Goal: Information Seeking & Learning: Learn about a topic

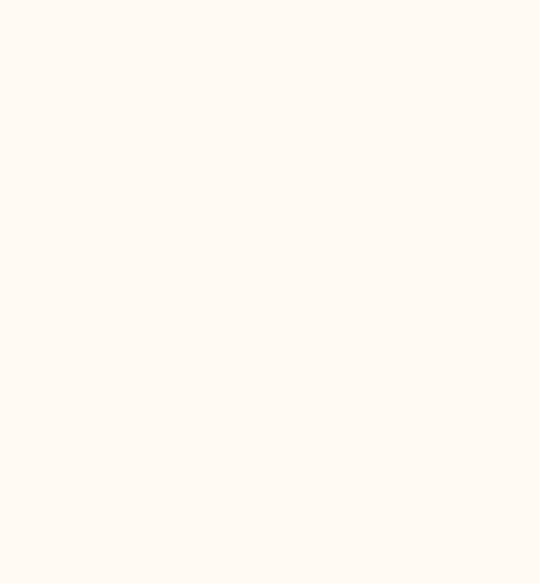
drag, startPoint x: 0, startPoint y: 0, endPoint x: 109, endPoint y: 277, distance: 297.2
click at [109, 0] on html at bounding box center [270, 0] width 540 height 0
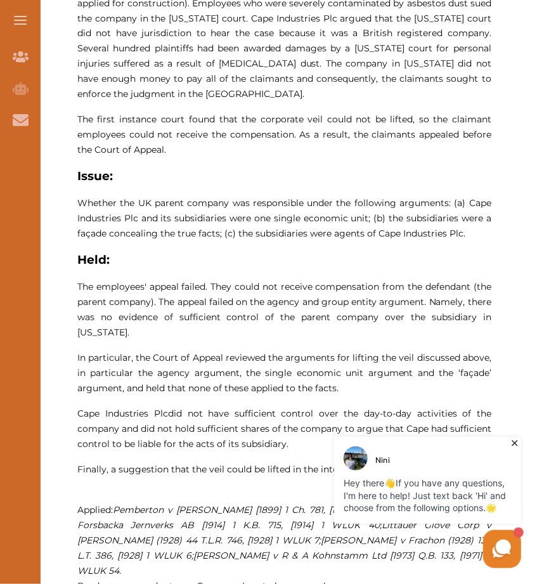
scroll to position [798, 0]
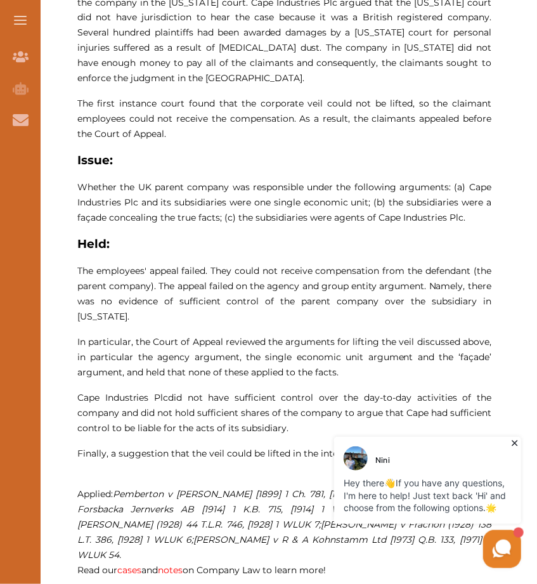
click at [260, 391] on p "Cape Industries Plc did not have sufficient control over the day-to-day activit…" at bounding box center [284, 414] width 414 height 46
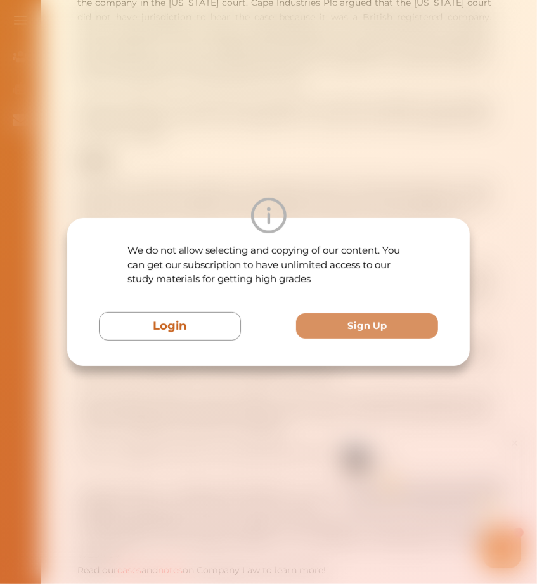
click at [205, 396] on div "We do not allow selecting and copying of our content. You can get our subscript…" at bounding box center [268, 292] width 537 height 584
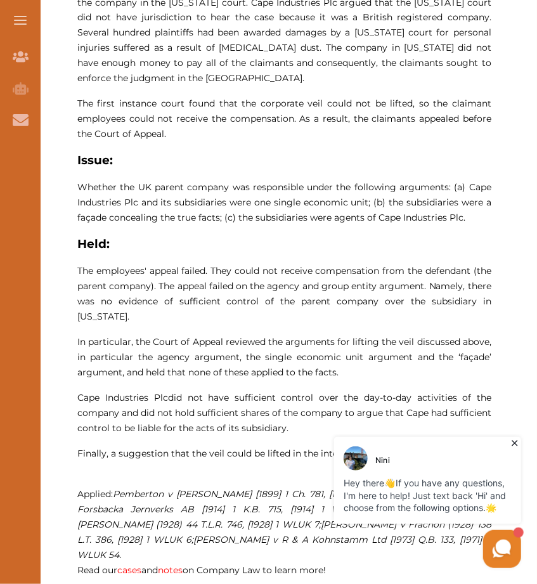
drag, startPoint x: 245, startPoint y: 420, endPoint x: 235, endPoint y: 393, distance: 29.3
click at [235, 393] on p "[PERSON_NAME] v Cape Industries Plc [1990] concerns responsibility of the UK ba…" at bounding box center [284, 153] width 414 height 880
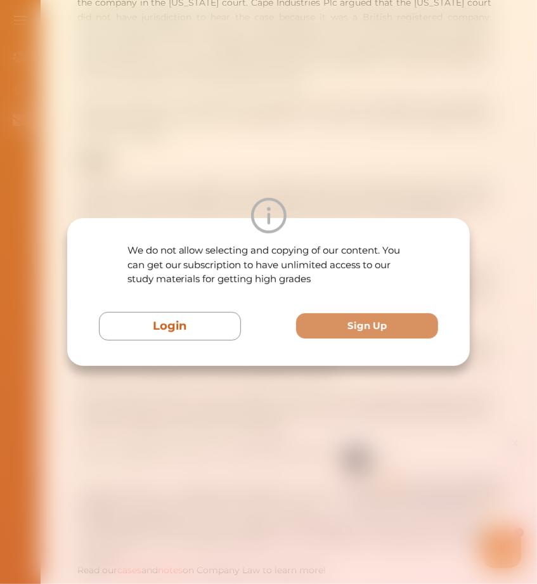
drag, startPoint x: 235, startPoint y: 393, endPoint x: 243, endPoint y: 408, distance: 17.3
click at [243, 408] on div "We do not allow selecting and copying of our content. You can get our subscript…" at bounding box center [268, 292] width 537 height 584
